Goal: Find specific page/section: Find specific page/section

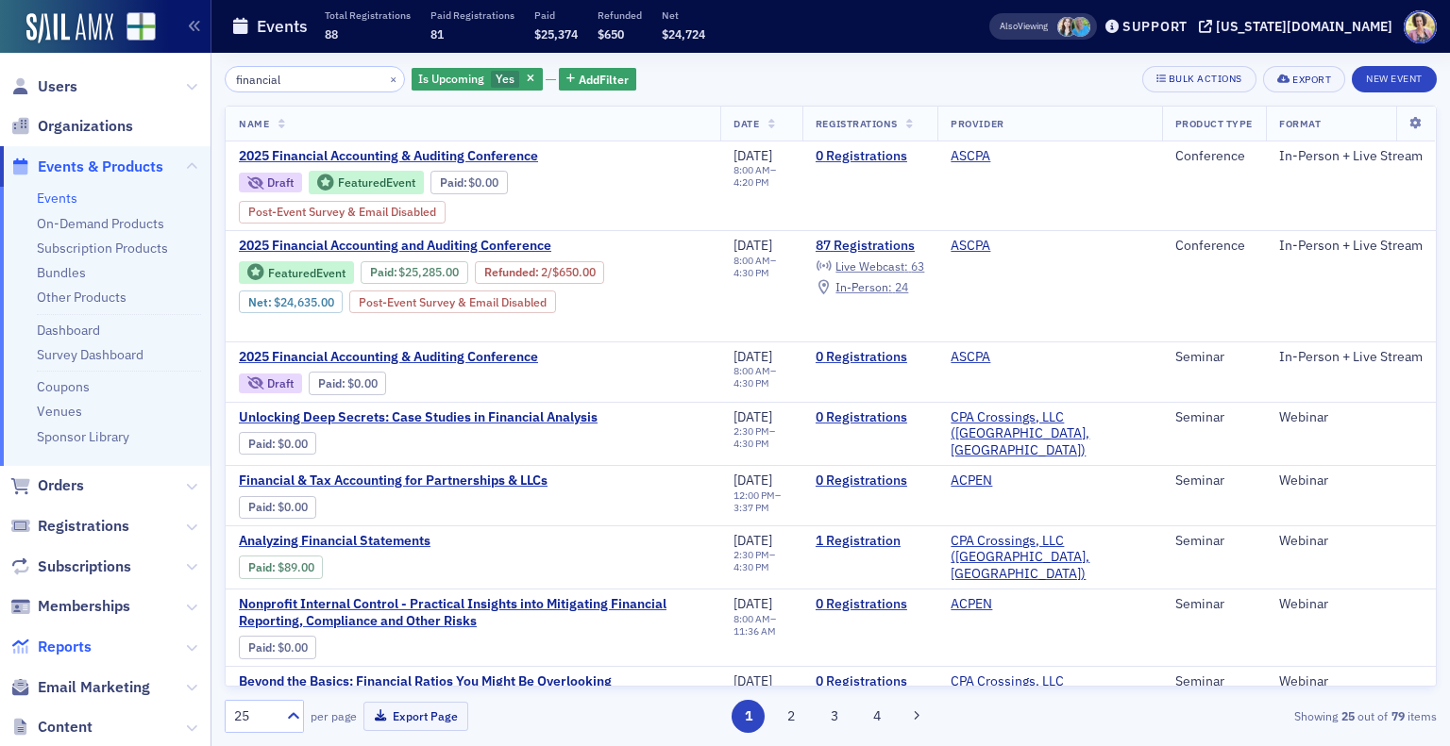
click at [87, 650] on span "Reports" at bounding box center [65, 647] width 54 height 21
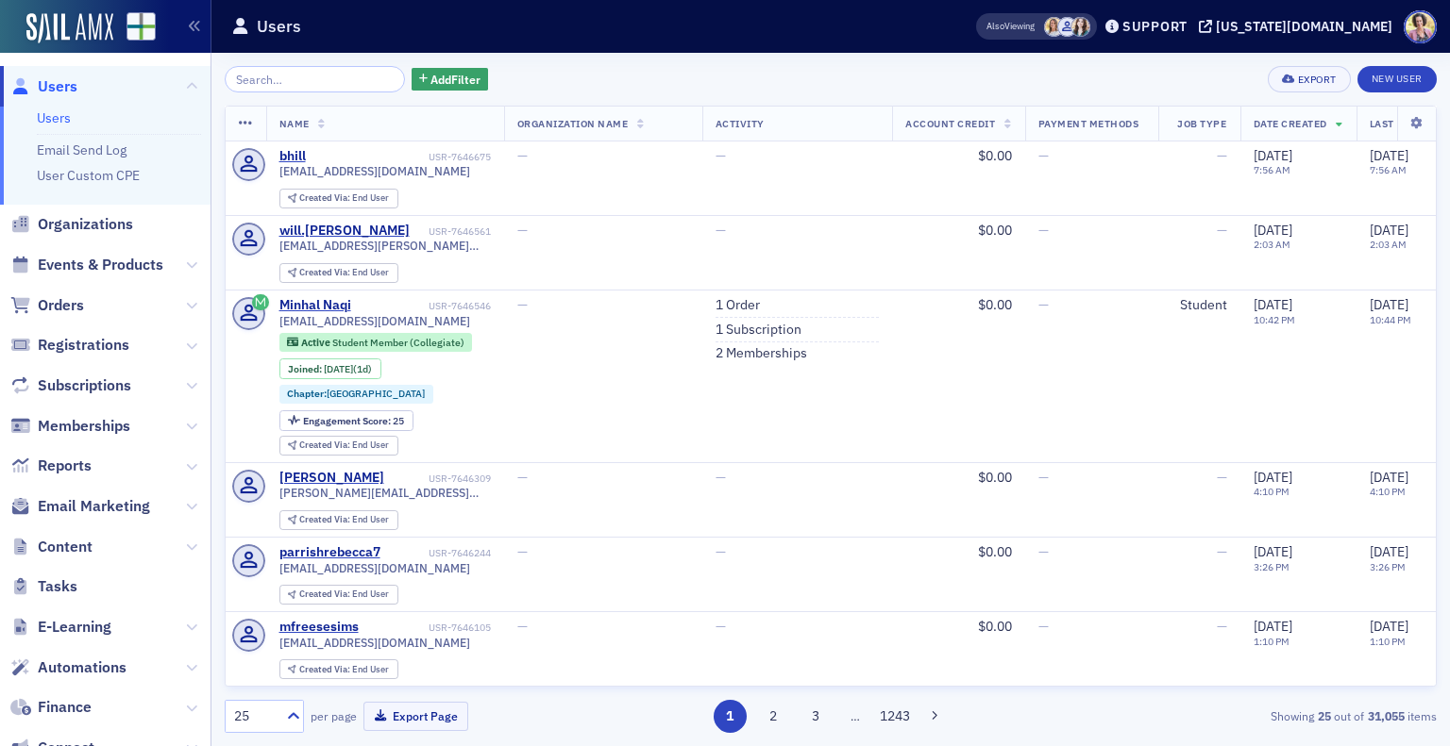
click at [153, 466] on span "Reports" at bounding box center [105, 466] width 210 height 41
click at [186, 463] on icon at bounding box center [191, 466] width 11 height 11
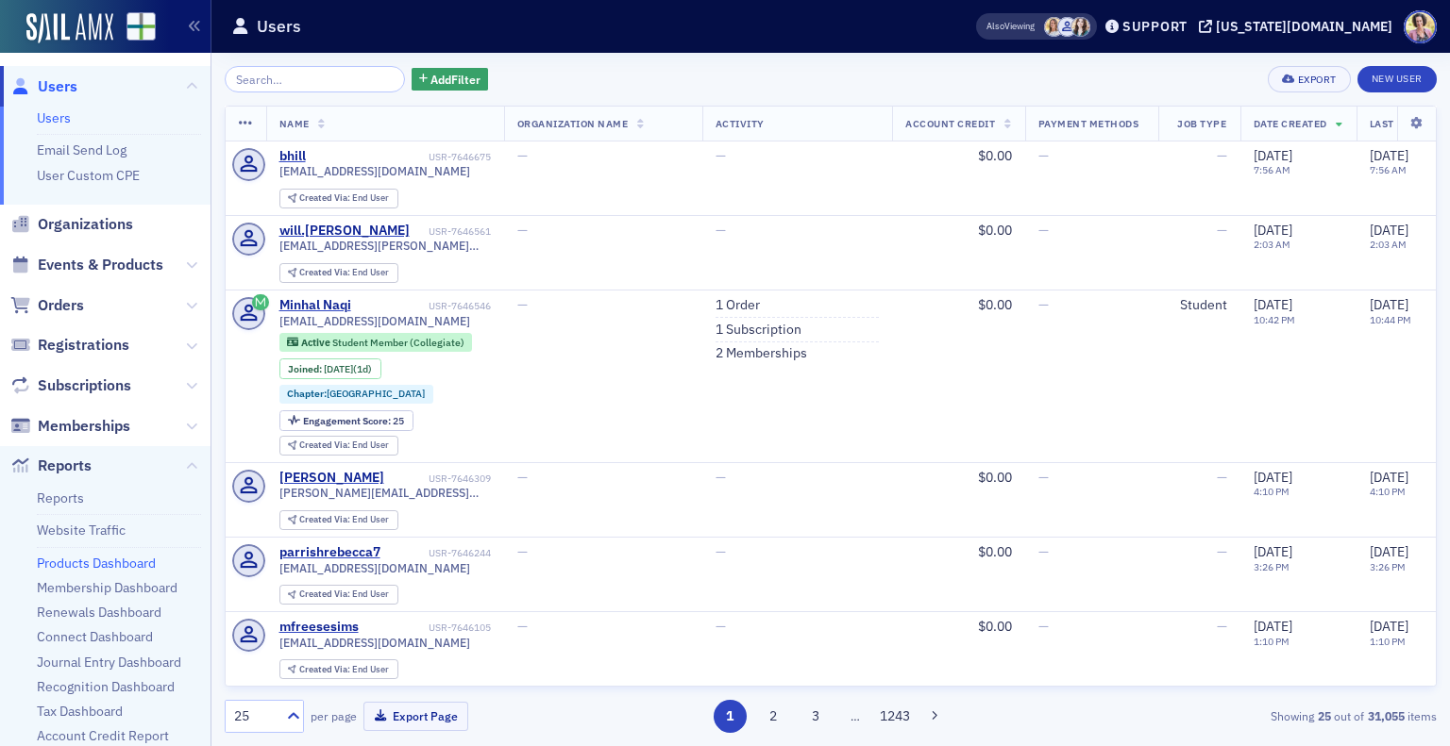
click at [130, 561] on link "Products Dashboard" at bounding box center [96, 563] width 119 height 17
